Goal: Register for event/course

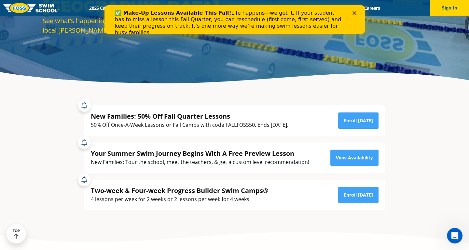
scroll to position [98, 0]
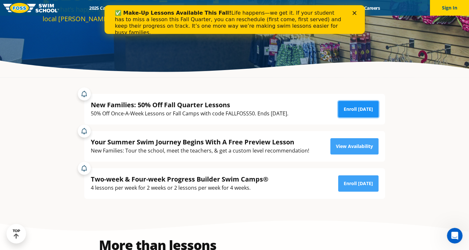
click at [350, 110] on link "Enroll [DATE]" at bounding box center [358, 109] width 40 height 16
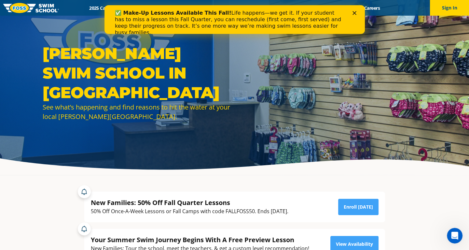
click at [355, 13] on icon "Close" at bounding box center [354, 13] width 4 height 4
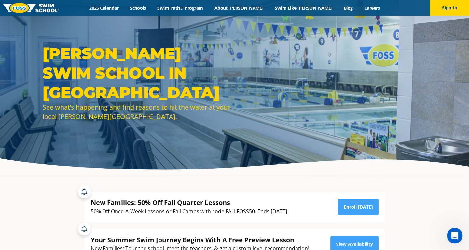
click at [133, 4] on div "Menu 2025 Calendar Schools Swim Path® Program About FOSS Swim Like Regan Blog C…" at bounding box center [234, 8] width 469 height 16
click at [124, 8] on link "2025 Calendar" at bounding box center [104, 8] width 41 height 6
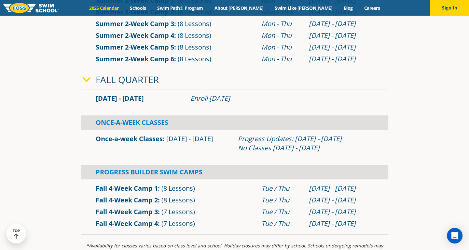
scroll to position [391, 0]
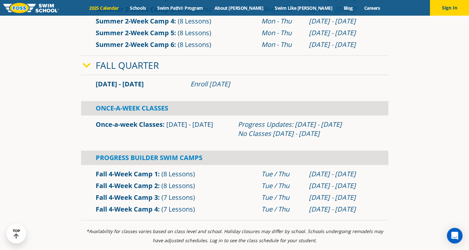
click at [133, 122] on link "Once-a-week Classes" at bounding box center [129, 124] width 67 height 9
